Goal: Find specific page/section: Find specific page/section

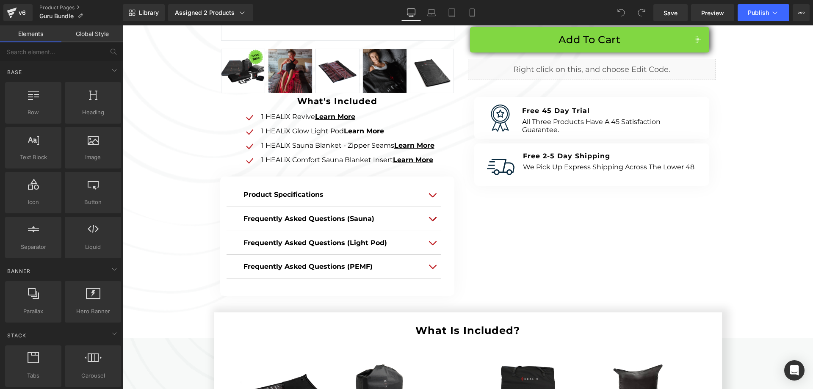
scroll to position [263, 0]
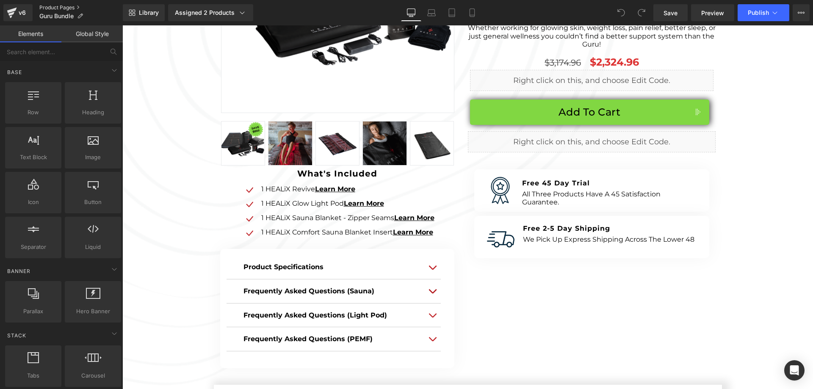
click at [59, 9] on link "Product Pages" at bounding box center [80, 7] width 83 height 7
